Goal: Task Accomplishment & Management: Use online tool/utility

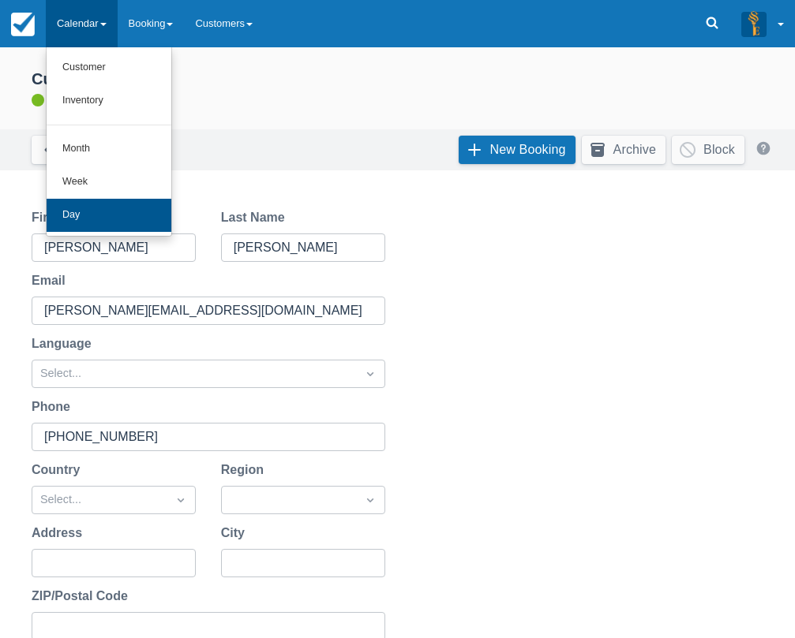
scroll to position [371, 0]
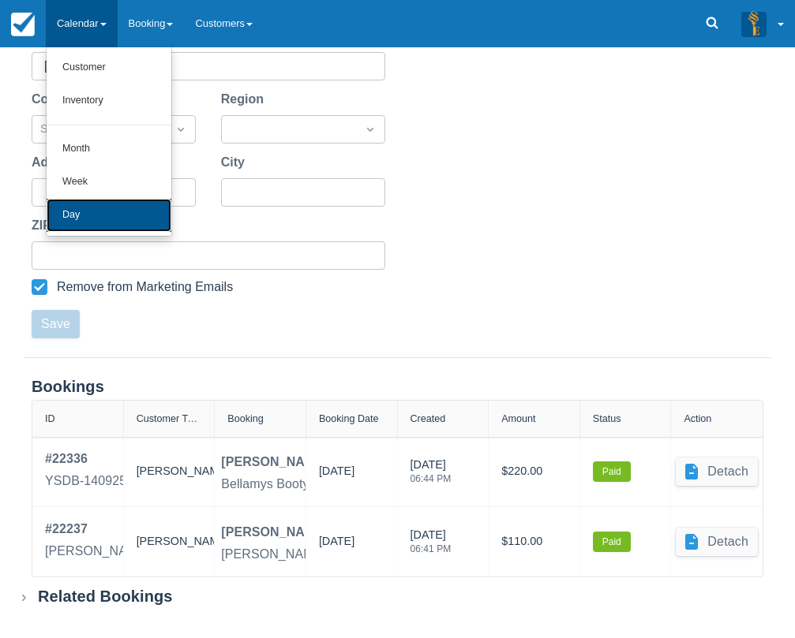
click at [96, 226] on link "Day" at bounding box center [109, 215] width 125 height 33
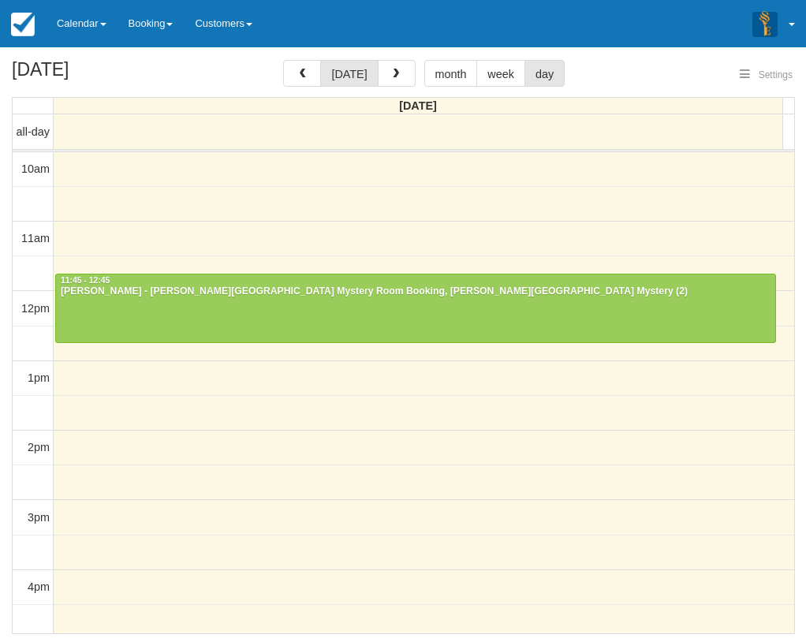
select select
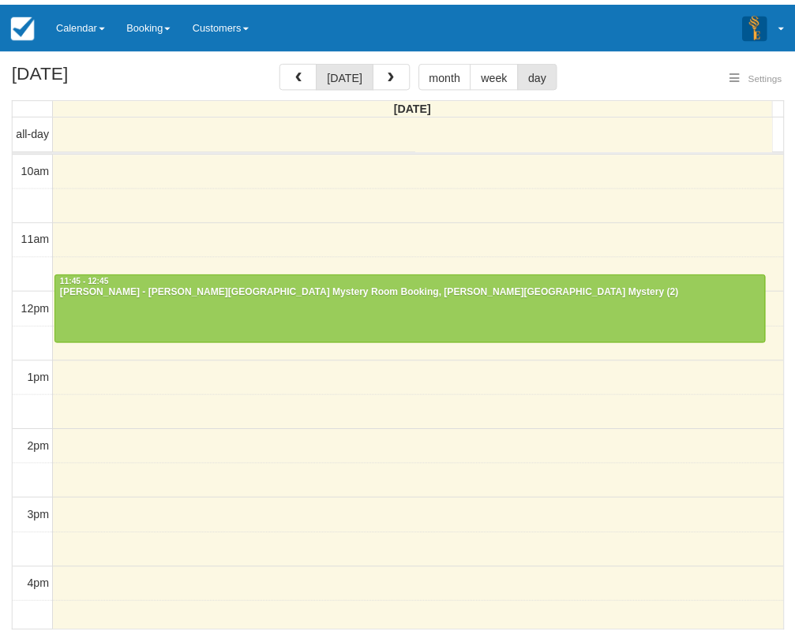
scroll to position [70, 0]
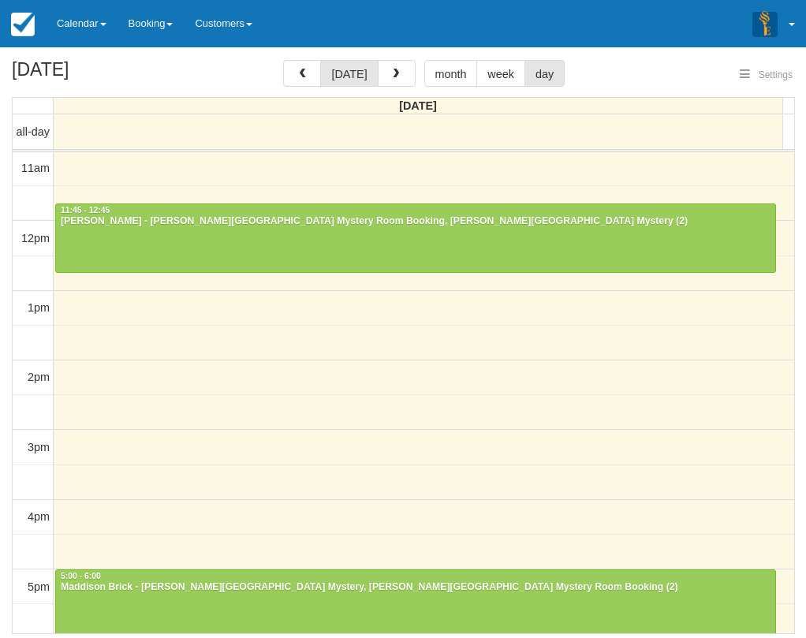
select select
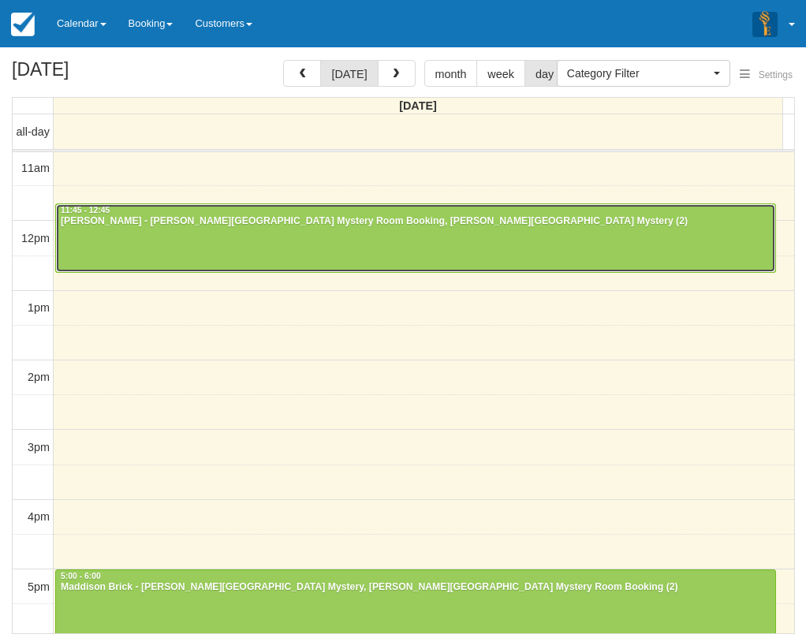
click at [207, 233] on div at bounding box center [416, 238] width 720 height 68
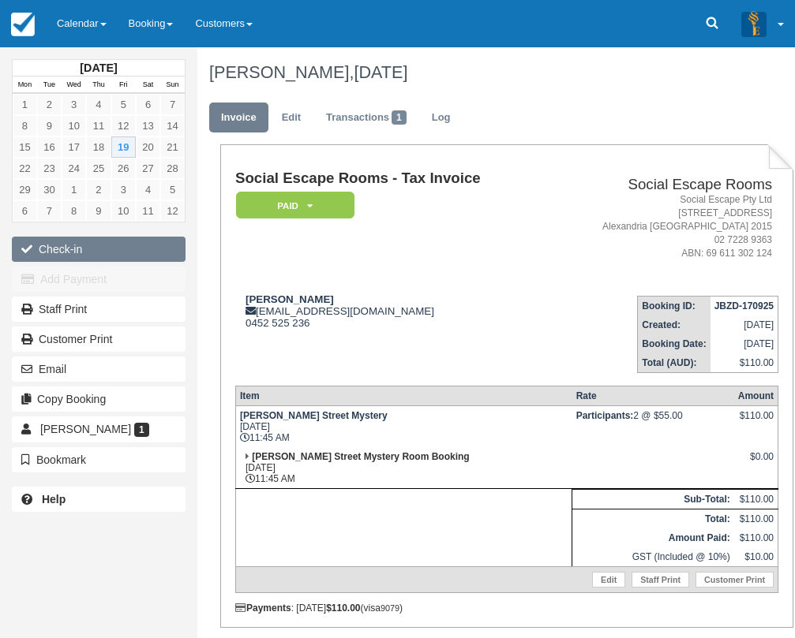
click at [129, 254] on button "Check-in" at bounding box center [99, 249] width 174 height 25
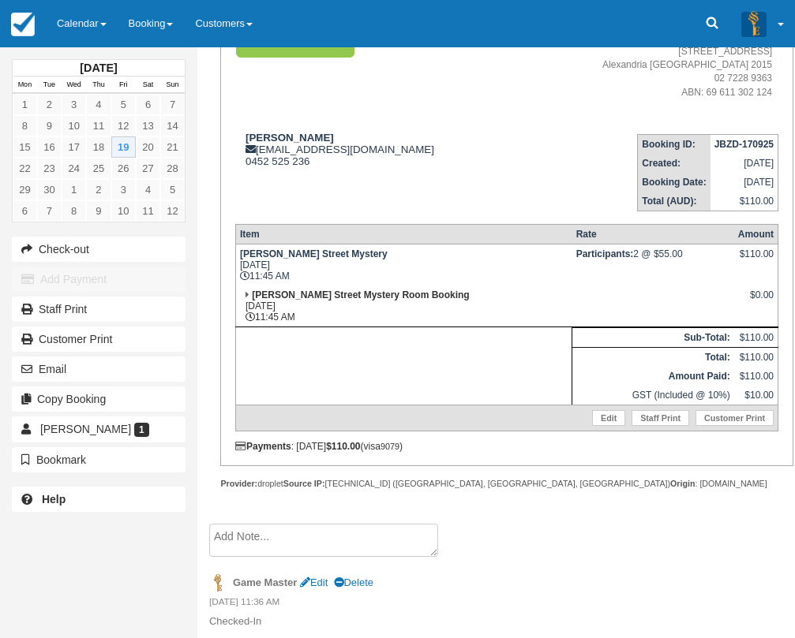
scroll to position [245, 0]
